Goal: Information Seeking & Learning: Understand process/instructions

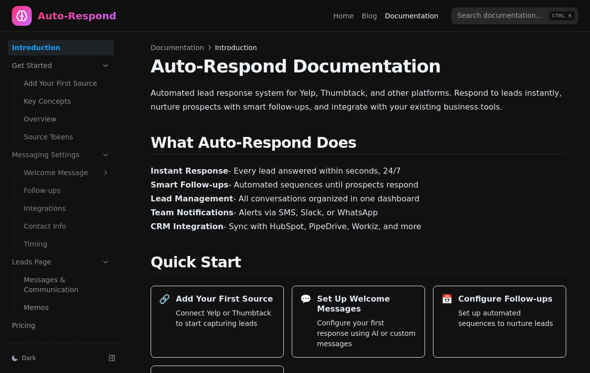
click at [43, 169] on link "Welcome Message" at bounding box center [67, 173] width 94 height 16
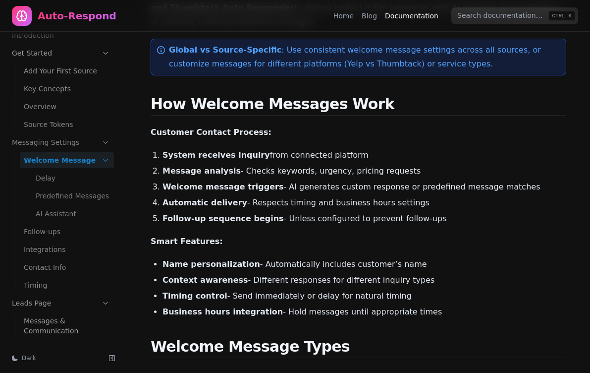
scroll to position [109, 0]
